Goal: Information Seeking & Learning: Learn about a topic

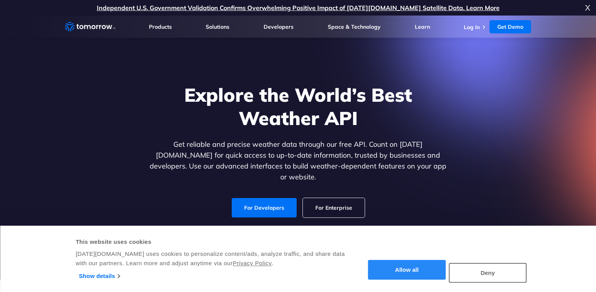
click at [415, 272] on button "Allow all" at bounding box center [407, 270] width 78 height 20
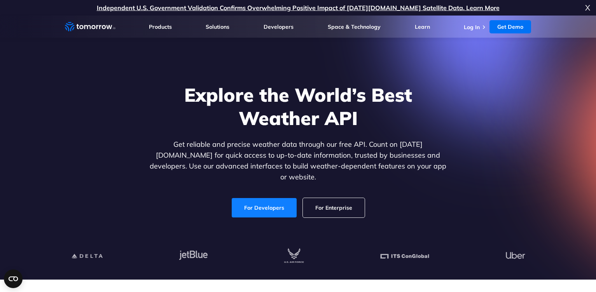
click at [269, 204] on link "For Developers" at bounding box center [264, 207] width 65 height 19
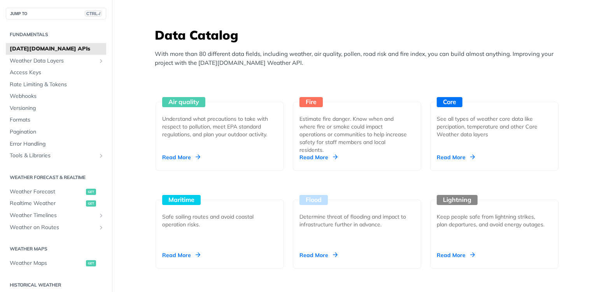
scroll to position [653, 0]
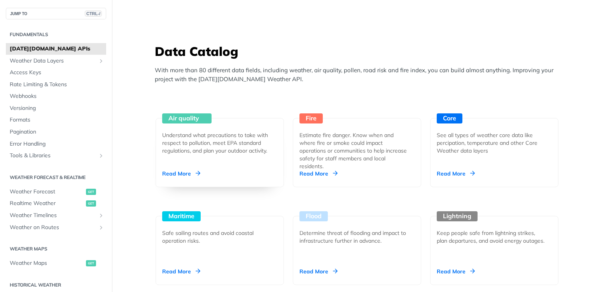
click at [175, 174] on div "Read More" at bounding box center [181, 174] width 38 height 8
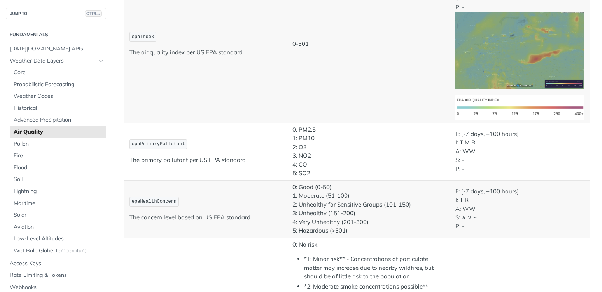
scroll to position [1312, 0]
